Goal: Check status: Check status

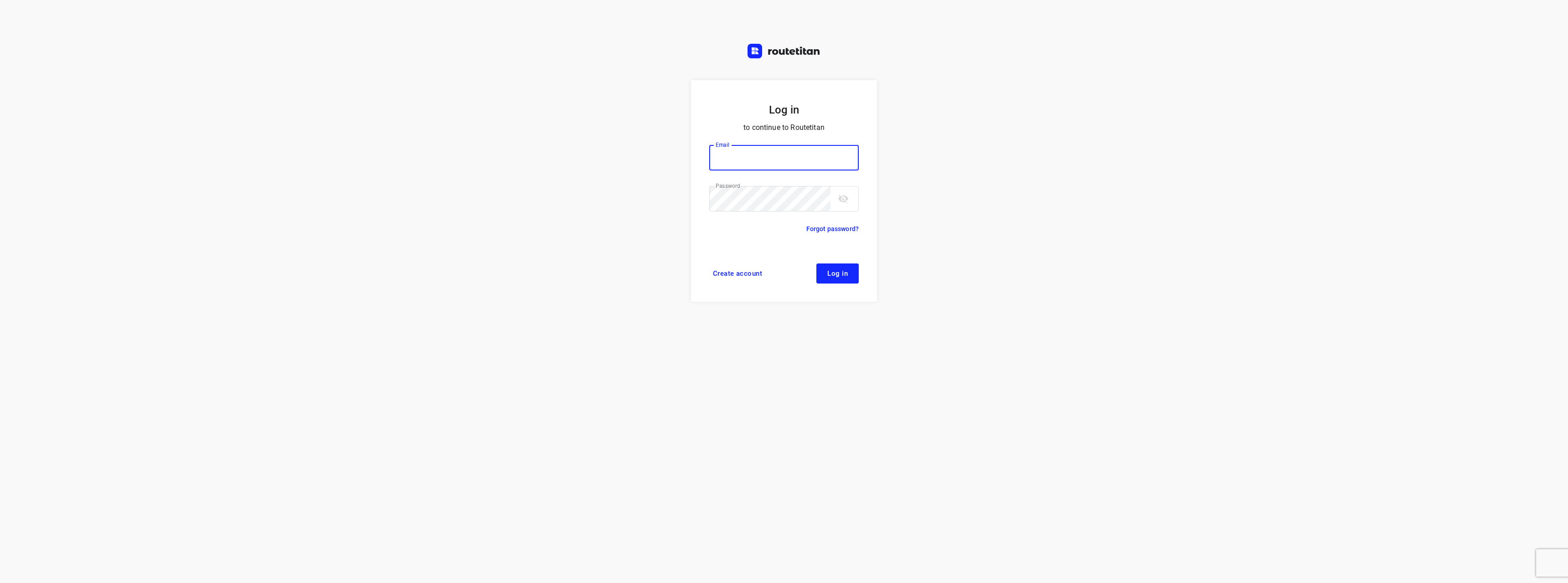
type input "[EMAIL_ADDRESS][DOMAIN_NAME]"
click at [847, 272] on span "Log in" at bounding box center [838, 273] width 21 height 7
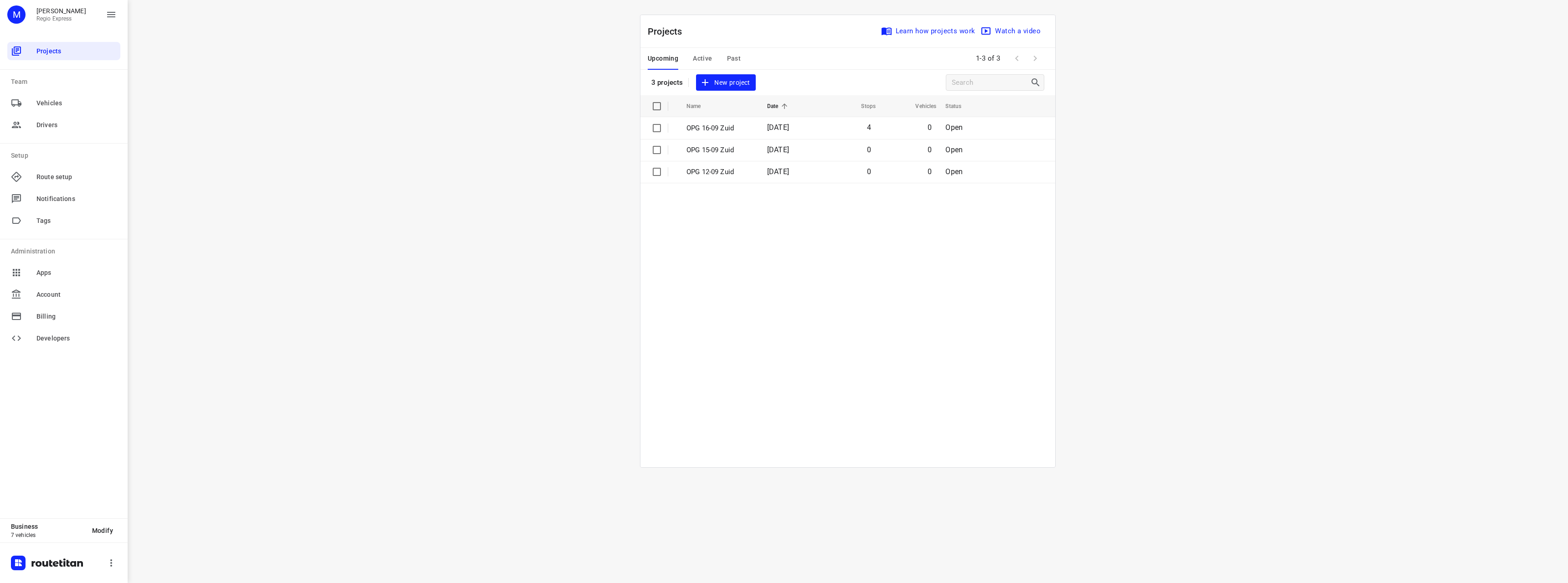
click at [705, 55] on span "Active" at bounding box center [702, 58] width 19 height 12
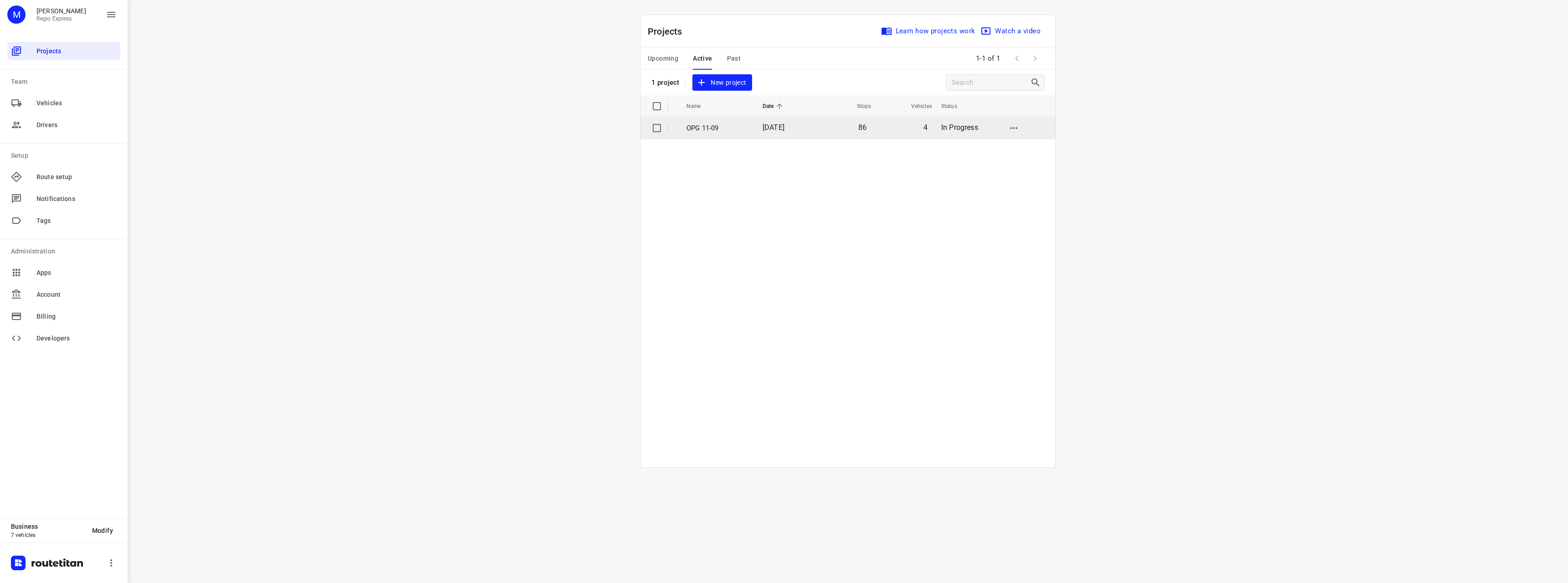
click at [785, 128] on span "[DATE]" at bounding box center [774, 127] width 22 height 9
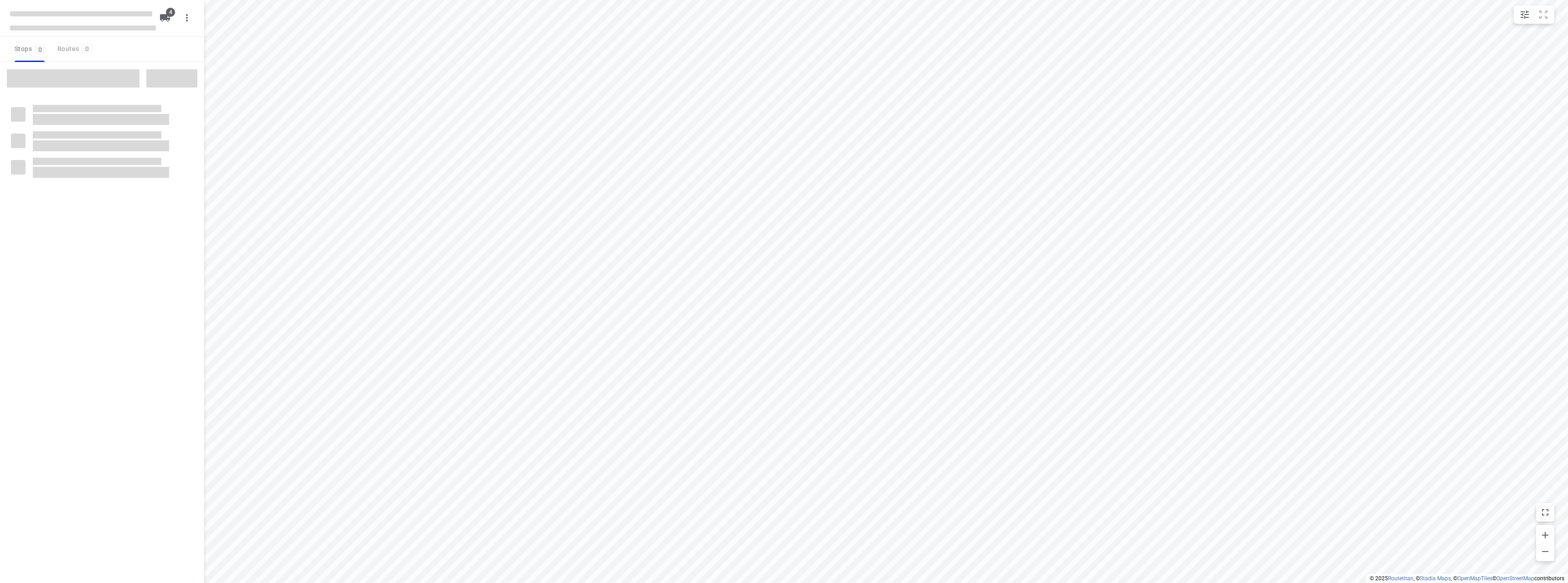
type input "distance"
